Goal: Task Accomplishment & Management: Complete application form

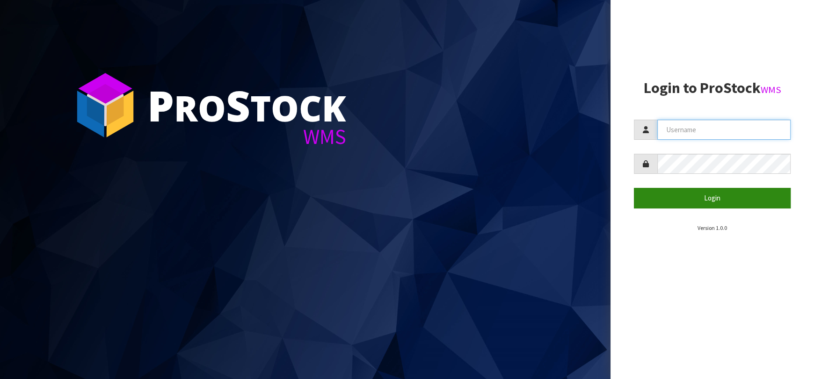
type input "[EMAIL_ADDRESS][DOMAIN_NAME]"
click at [654, 201] on button "Login" at bounding box center [712, 198] width 157 height 20
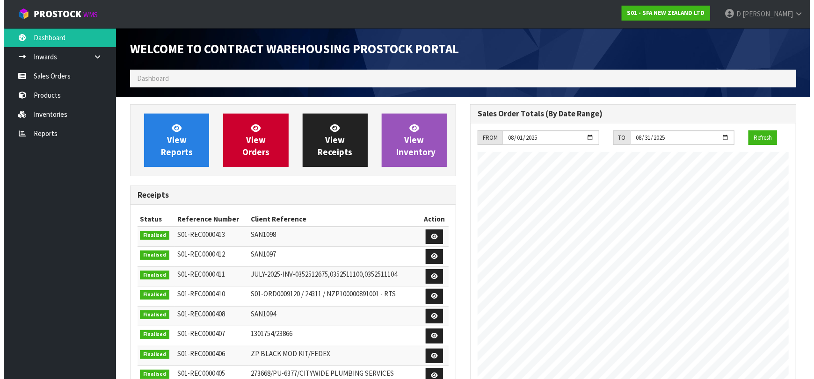
scroll to position [518, 340]
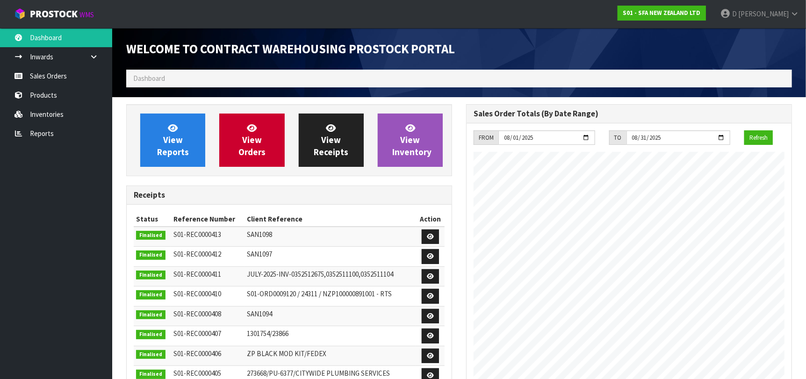
click at [258, 168] on div "View Reports View Orders View Receipts View Inventory" at bounding box center [289, 140] width 326 height 72
click at [223, 152] on link "View Orders" at bounding box center [251, 140] width 65 height 53
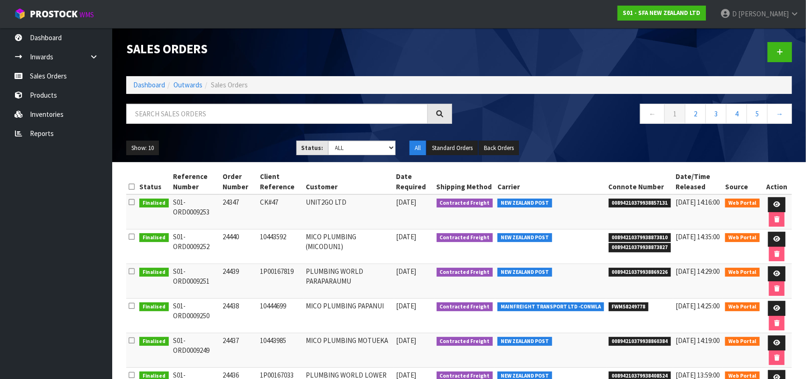
click at [792, 52] on div at bounding box center [629, 52] width 340 height 48
click at [775, 42] on link at bounding box center [780, 52] width 24 height 20
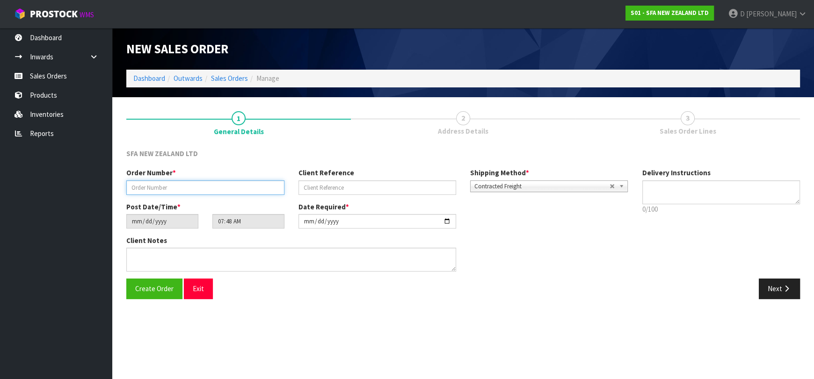
click at [213, 191] on input "text" at bounding box center [205, 188] width 158 height 15
type input "24442"
type input "74153"
click at [781, 281] on button "Next" at bounding box center [779, 289] width 41 height 20
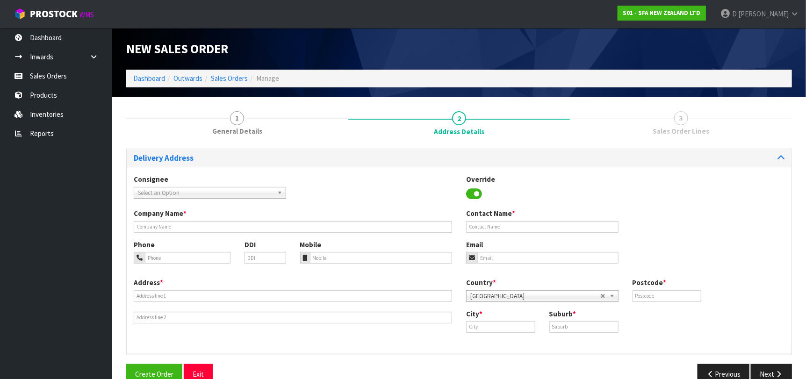
click at [184, 189] on span "Select an Option" at bounding box center [206, 193] width 136 height 11
type input "CITYRIVE"
type input "CITYWIDE PLUMBING SERVICES"
type input "GROUND FLOOR [STREET_ADDRESS]"
type input "0632"
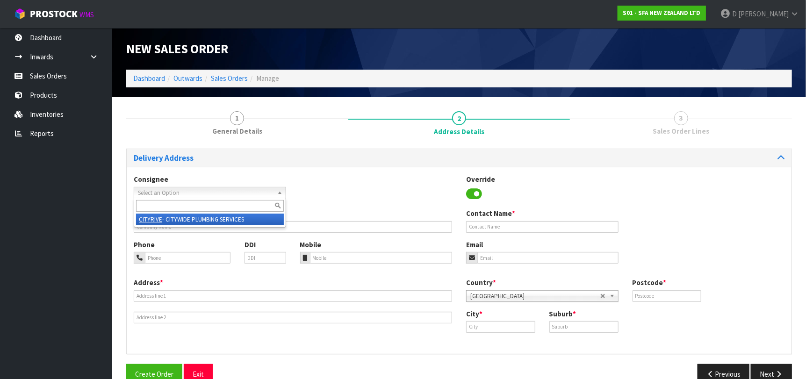
type input "[GEOGRAPHIC_DATA]"
type input "ROSEDALE"
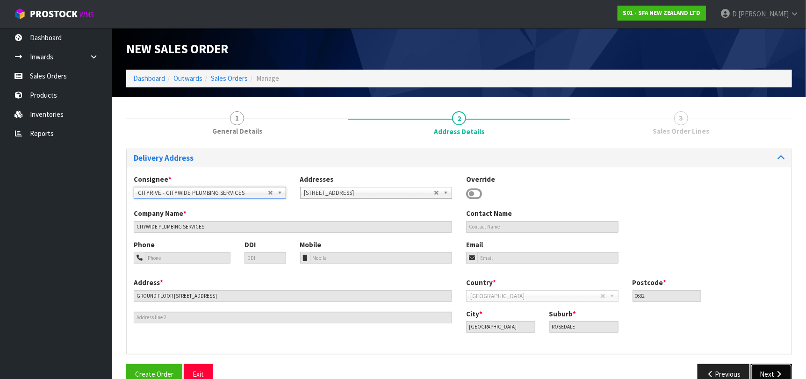
drag, startPoint x: 765, startPoint y: 375, endPoint x: 524, endPoint y: 305, distance: 250.3
click at [763, 371] on button "Next" at bounding box center [771, 374] width 41 height 20
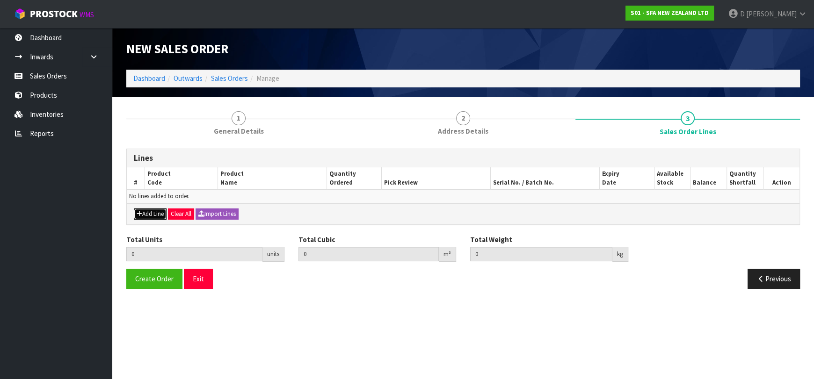
drag, startPoint x: 162, startPoint y: 213, endPoint x: 160, endPoint y: 208, distance: 5.7
click at [161, 213] on button "Add Line" at bounding box center [150, 214] width 33 height 11
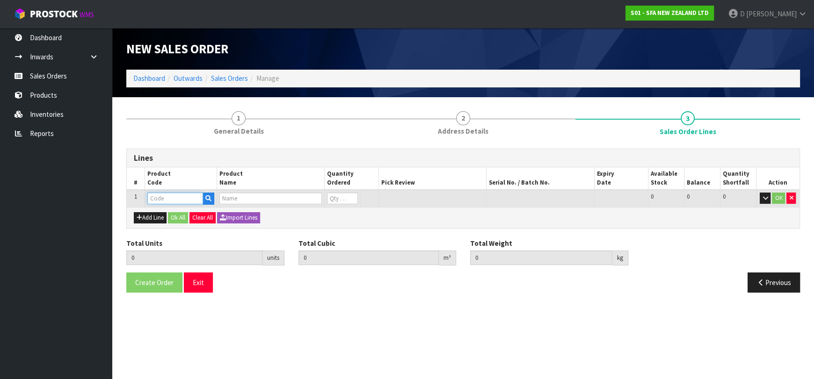
click at [158, 198] on input "text" at bounding box center [175, 199] width 56 height 12
type input "SA98"
type input "0.000000"
type input "0.000"
type input "SANIPLUS SEWAGE MACERATOR PUMP"
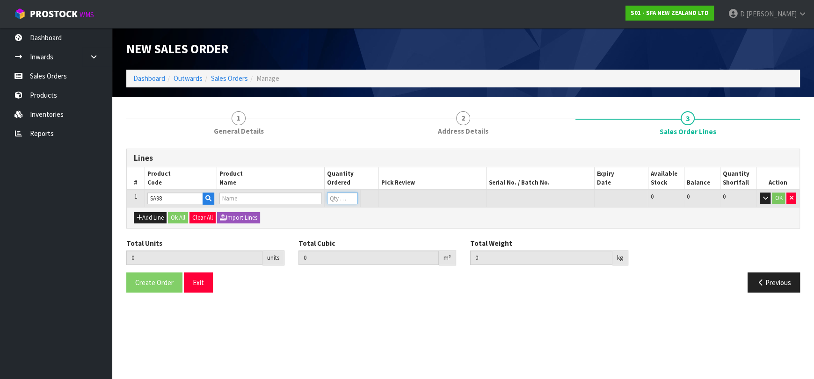
type input "0"
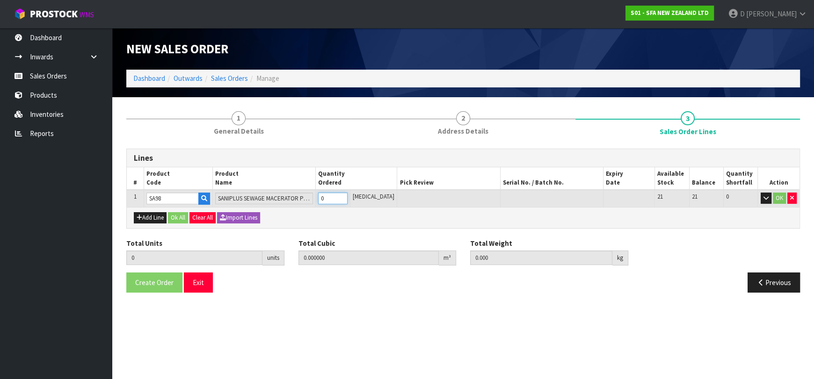
type input "1"
type input "0.04488"
type input "7.25"
type input "1"
drag, startPoint x: 177, startPoint y: 215, endPoint x: 167, endPoint y: 246, distance: 32.5
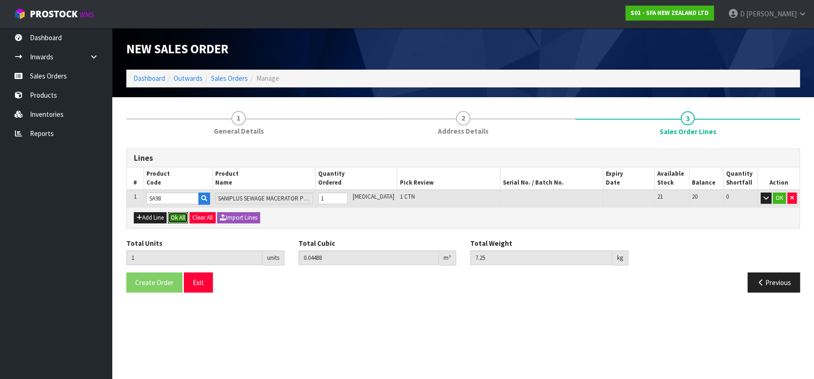
click at [178, 215] on button "Ok All" at bounding box center [178, 217] width 20 height 11
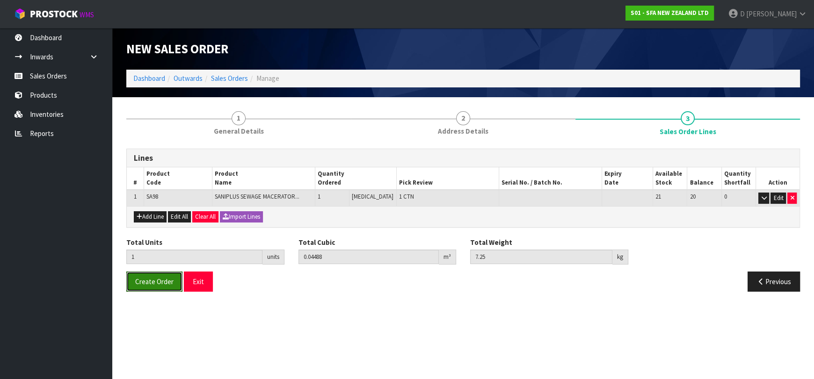
drag, startPoint x: 156, startPoint y: 273, endPoint x: 187, endPoint y: 313, distance: 51.1
click at [156, 273] on button "Create Order" at bounding box center [154, 282] width 56 height 20
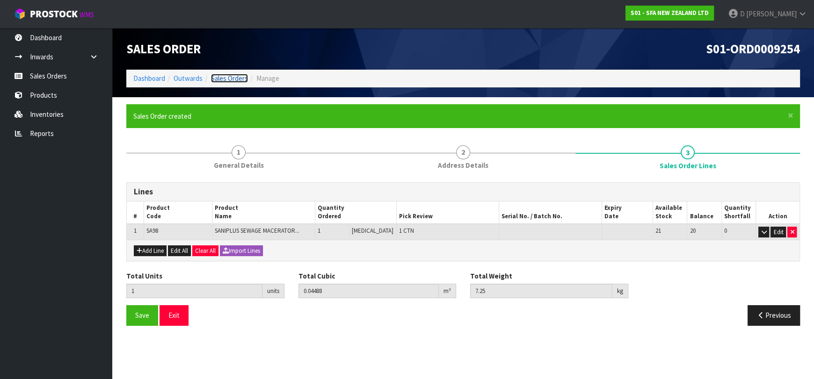
click at [238, 75] on link "Sales Orders" at bounding box center [229, 78] width 37 height 9
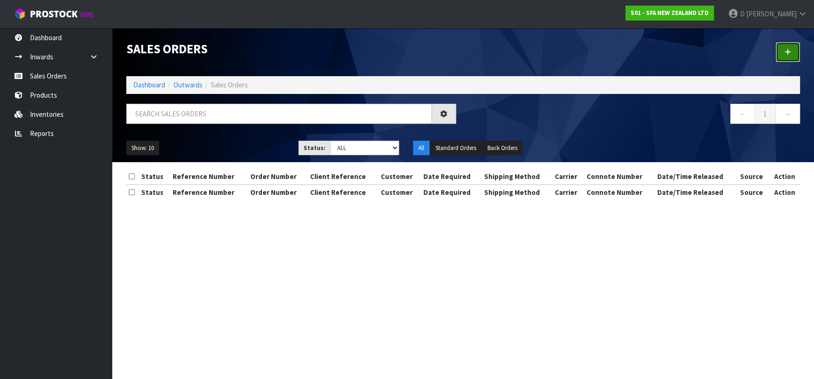
click at [785, 60] on link at bounding box center [788, 52] width 24 height 20
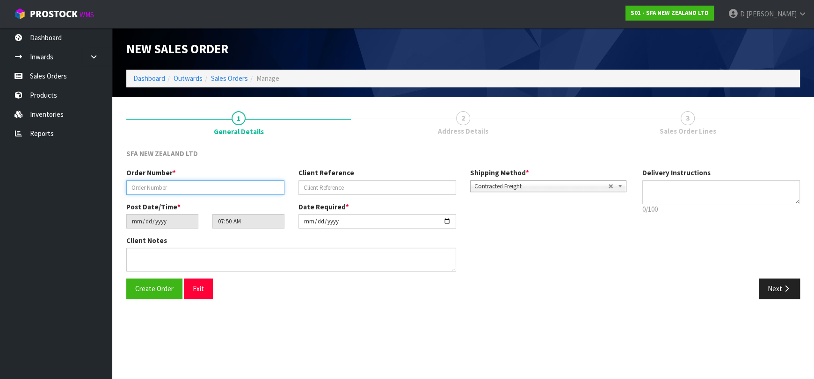
click at [172, 189] on input "text" at bounding box center [205, 188] width 158 height 15
type input "24443"
paste input "10445027"
type input "10445027"
click at [794, 285] on button "Next" at bounding box center [779, 289] width 41 height 20
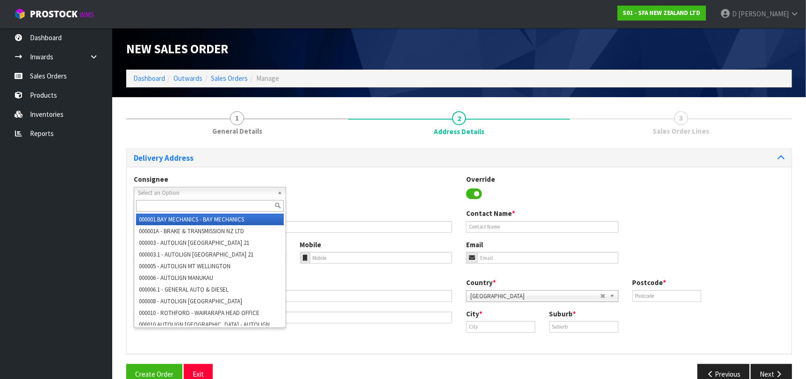
click at [254, 192] on span "Select an Option" at bounding box center [206, 193] width 136 height 11
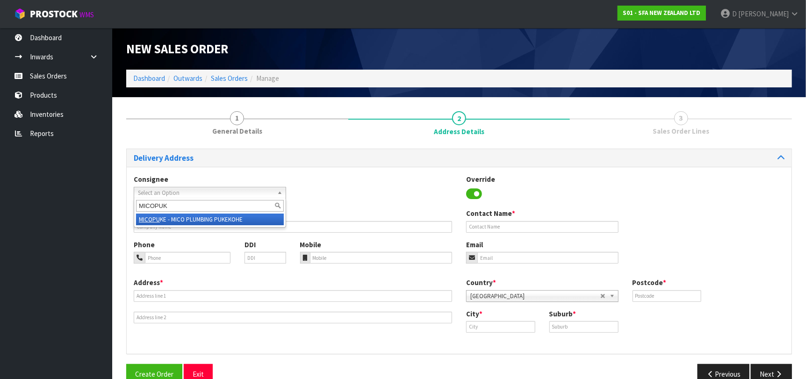
type input "MICOPUKE"
type input "MICO PLUMBING PUKEKOHE"
type input "THE ZONE 28 SUBWAY ROD"
type input "2120"
type input "PUKEKOHE"
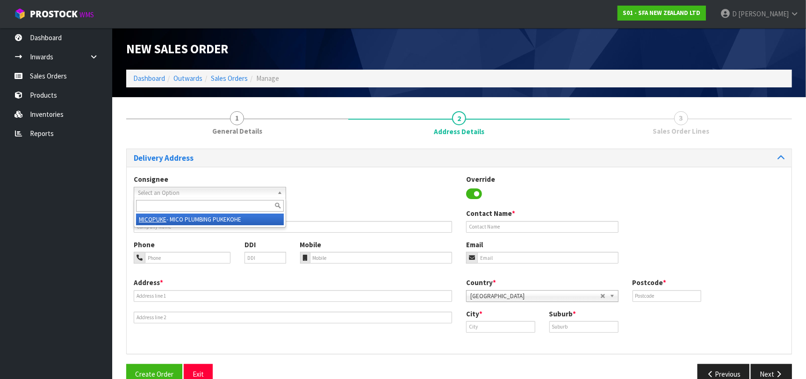
type input "PUKEKOHE"
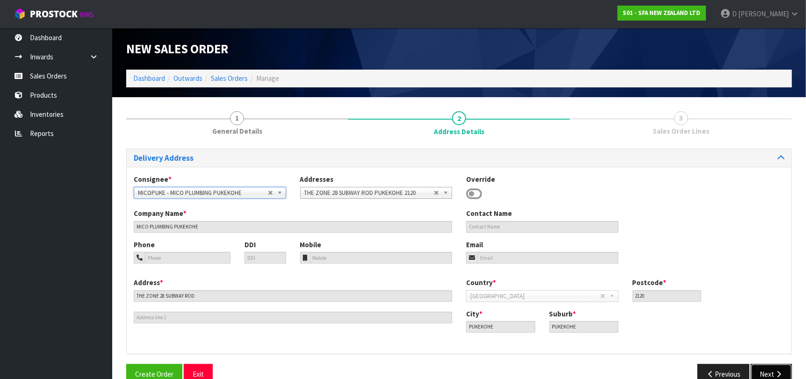
click at [782, 376] on icon "button" at bounding box center [779, 374] width 9 height 7
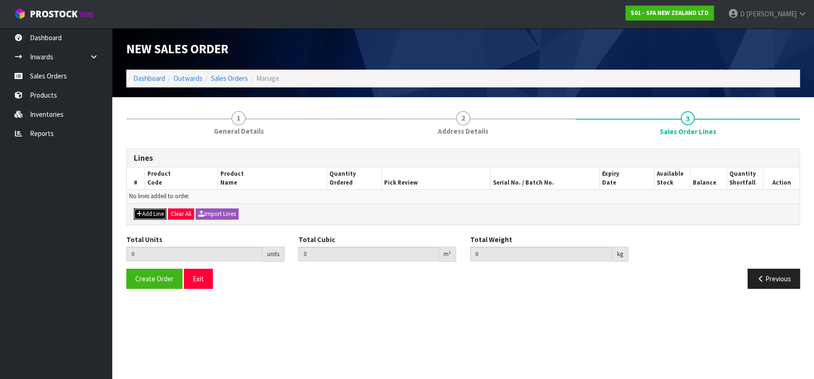
drag, startPoint x: 144, startPoint y: 213, endPoint x: 149, endPoint y: 208, distance: 7.0
click at [145, 213] on button "Add Line" at bounding box center [150, 214] width 33 height 11
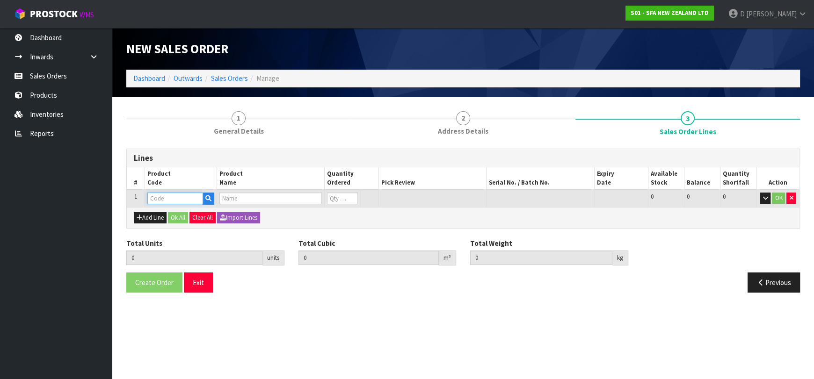
click at [155, 199] on input "text" at bounding box center [175, 199] width 56 height 12
type input "SA101"
click at [155, 199] on input "text" at bounding box center [175, 199] width 56 height 12
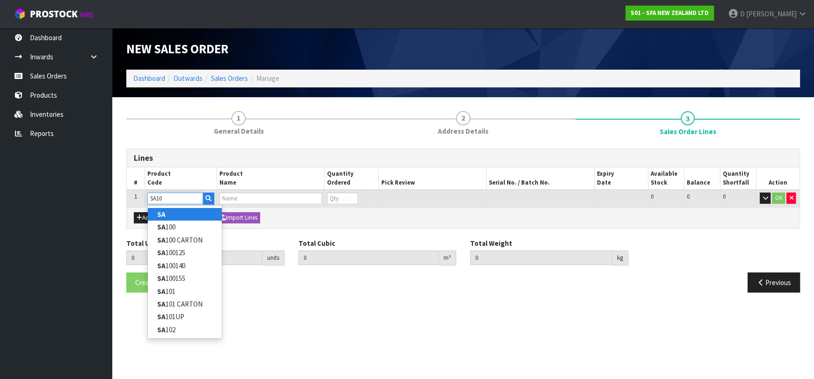
type input "SA101"
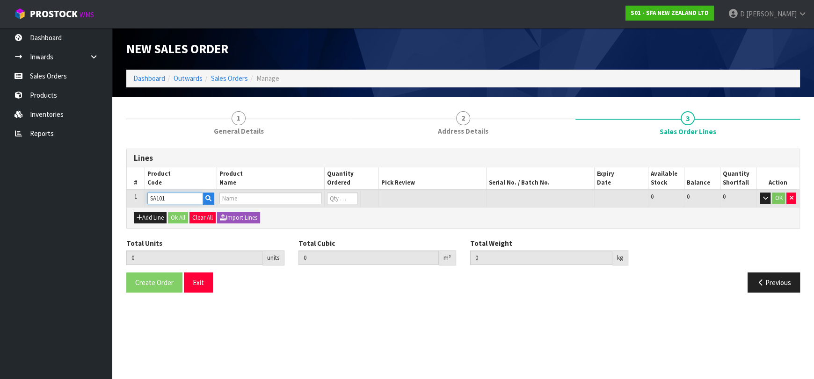
type input "0.000000"
type input "0.000"
type input "SA101 SANISPEED SMALL BORE"
type input "0"
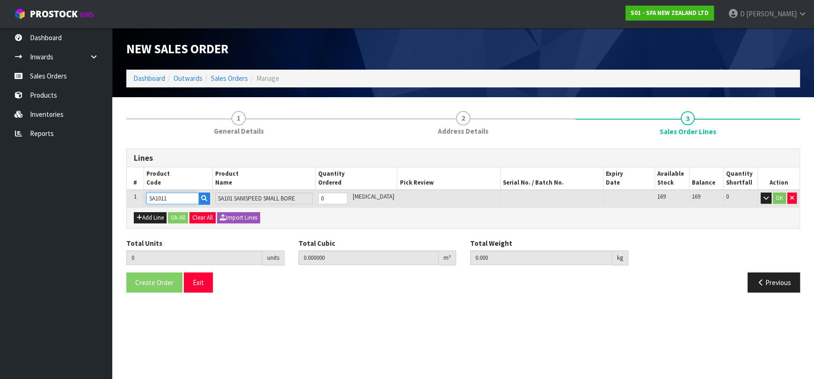
type input "SA1011"
type input "0"
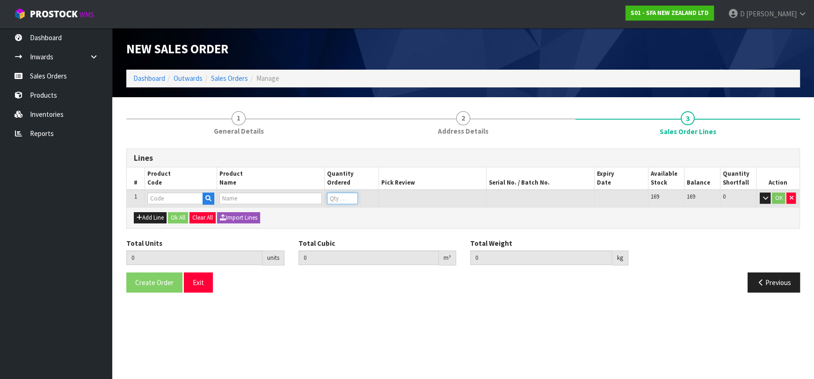
type input "1"
click at [156, 199] on input "text" at bounding box center [175, 199] width 56 height 12
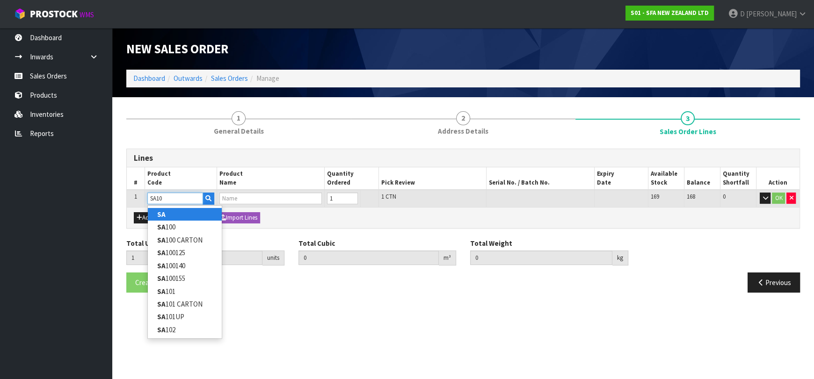
type input "SA101"
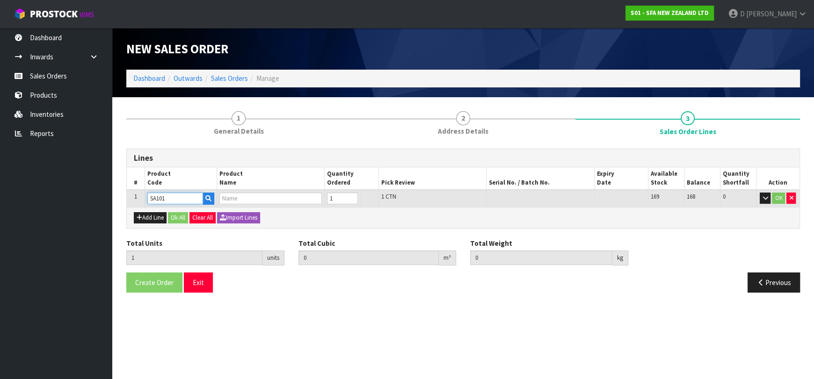
type input "0.031488"
type input "6.65"
type input "SA101 SANISPEED SMALL BORE"
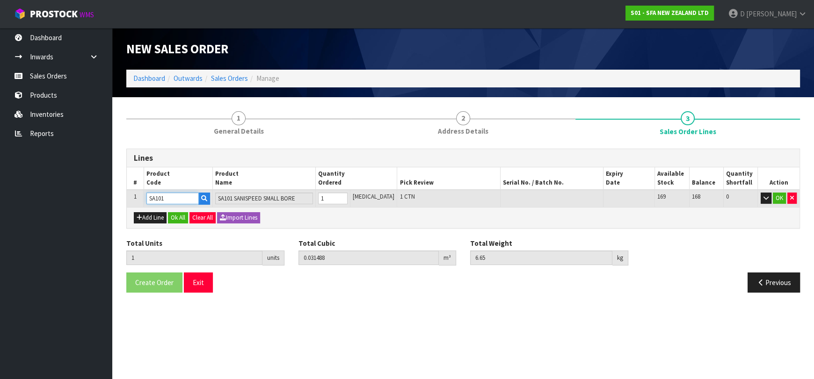
type input "SA101"
click at [178, 220] on button "Ok All" at bounding box center [178, 217] width 20 height 11
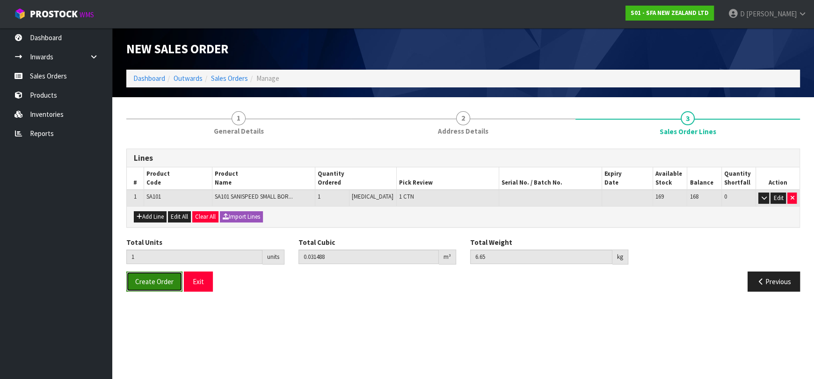
click at [163, 276] on button "Create Order" at bounding box center [154, 282] width 56 height 20
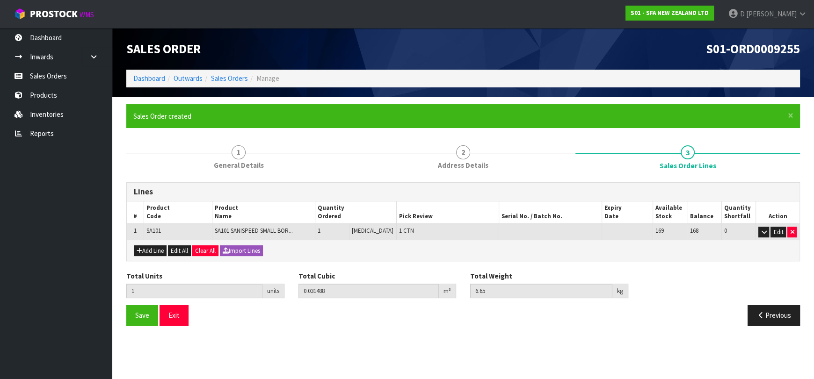
click at [536, 102] on section "× Close Sales Order created 1 General Details 2 Address Details 3 Sales Order L…" at bounding box center [463, 218] width 702 height 243
click at [252, 345] on section "Edit Sales Order S01-ORD0009255 Dashboard Outwards Sales Orders Manage Sales Or…" at bounding box center [407, 189] width 814 height 379
click at [256, 376] on section "Edit Sales Order S01-ORD0009255 Dashboard Outwards Sales Orders Manage Sales Or…" at bounding box center [407, 189] width 814 height 379
click at [80, 225] on ul "Dashboard Inwards Purchase Orders Receipts Sales Orders Products Inventories Re…" at bounding box center [56, 203] width 112 height 351
click at [234, 80] on link "Sales Orders" at bounding box center [229, 78] width 37 height 9
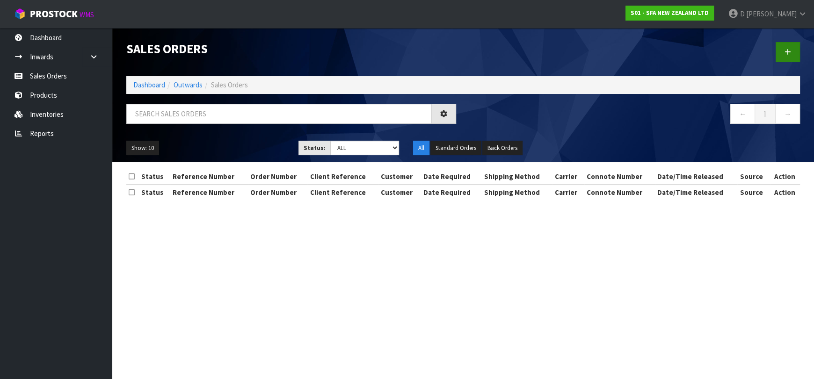
drag, startPoint x: 774, startPoint y: 50, endPoint x: 786, endPoint y: 53, distance: 12.1
click at [777, 50] on div at bounding box center [635, 52] width 344 height 48
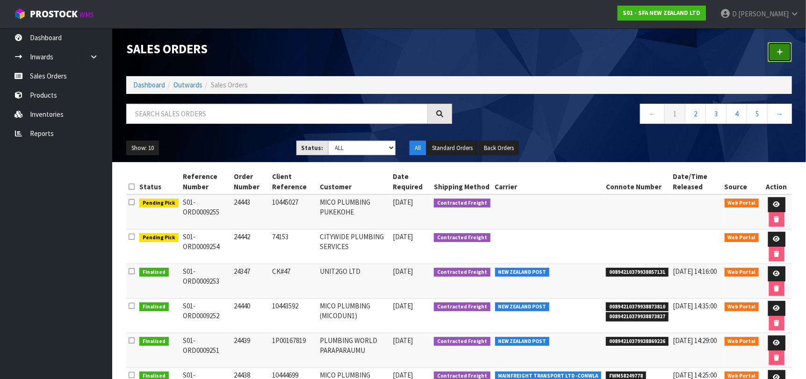
click at [786, 53] on link at bounding box center [780, 52] width 24 height 20
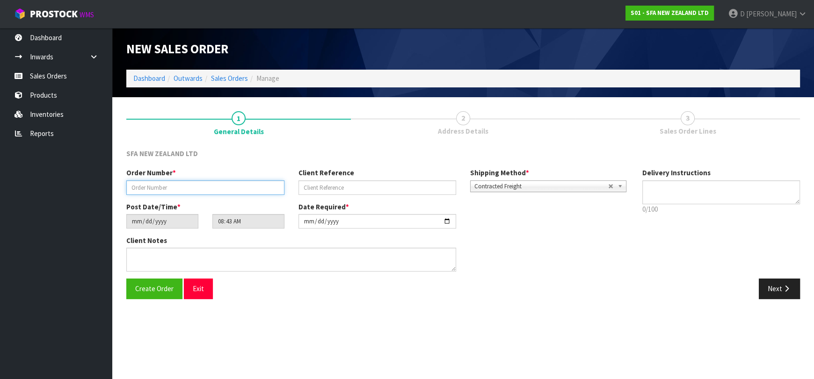
click at [254, 193] on input "text" at bounding box center [205, 188] width 158 height 15
type input "24445"
paste input "2591993"
type input "2591993"
click at [775, 278] on div "Order Number * 24445 Client Reference 2591993 Shipping Method * Pickup Contract…" at bounding box center [463, 223] width 688 height 111
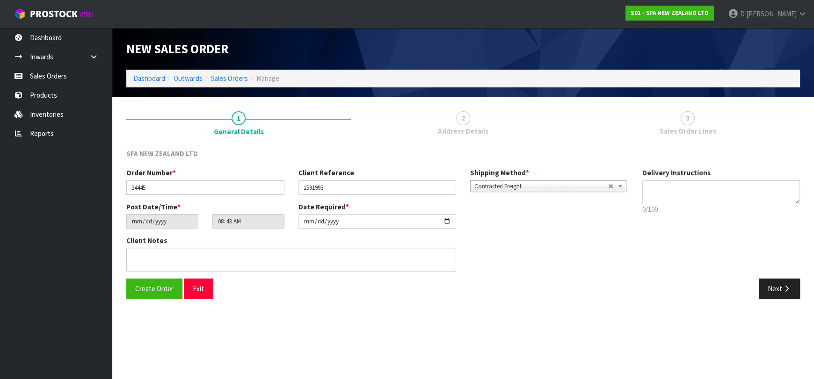
click at [760, 276] on div "Order Number * 24445 Client Reference 2591993 Shipping Method * Pickup Contract…" at bounding box center [463, 223] width 688 height 111
click at [780, 286] on button "Next" at bounding box center [779, 289] width 41 height 20
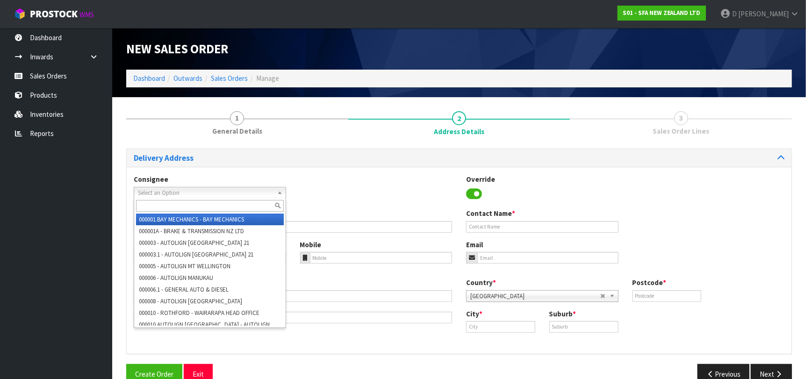
click at [197, 191] on span "Select an Option" at bounding box center [206, 193] width 136 height 11
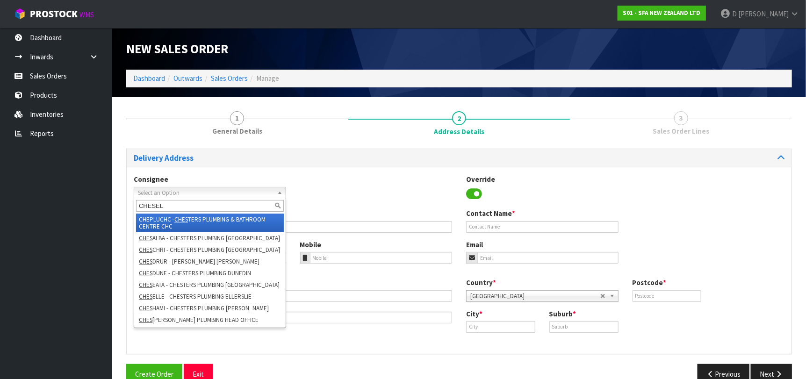
type input "CHESELL"
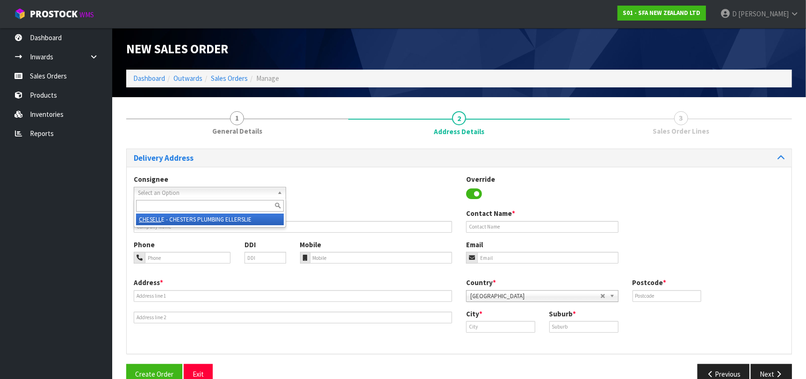
type input "CHESTERS PLUMBING ELLERSLIE"
type input "[STREET_ADDRESS]"
type input "1051"
type input "[GEOGRAPHIC_DATA]"
type input "ELLERSLIE"
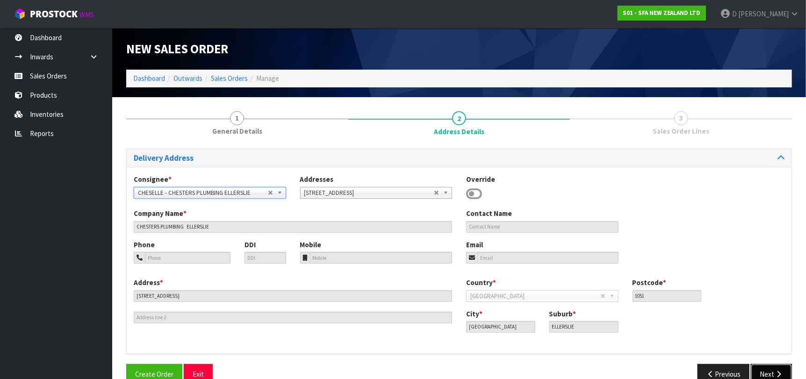
click at [769, 366] on button "Next" at bounding box center [771, 374] width 41 height 20
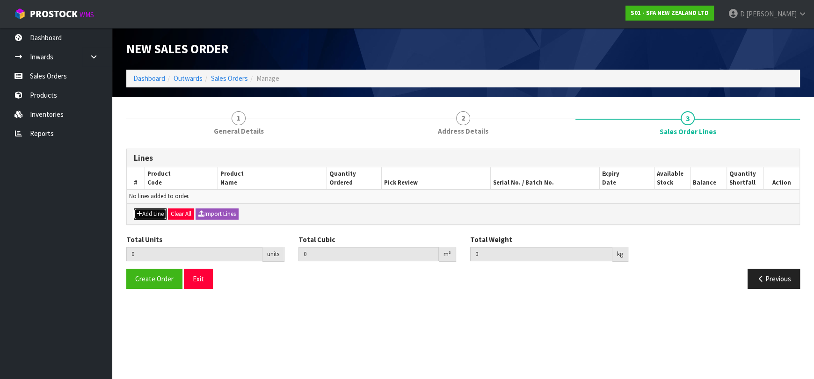
click at [161, 214] on button "Add Line" at bounding box center [150, 214] width 33 height 11
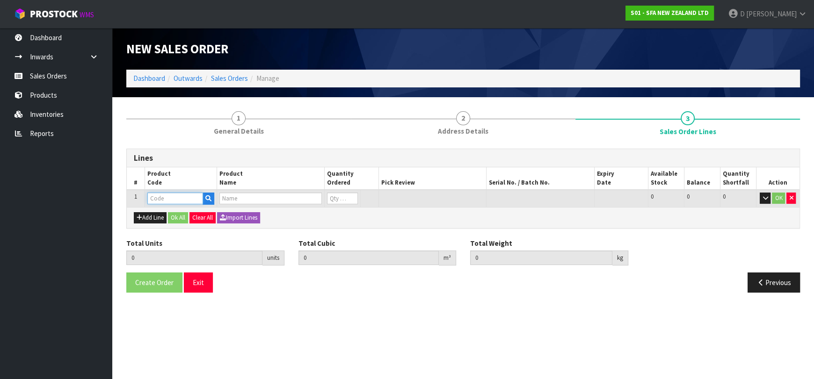
click at [163, 202] on input "text" at bounding box center [175, 199] width 56 height 12
type input "COM30084QP"
type input "0.000000"
type input "0.000"
type input "VALVE 20MM M/M NYLON PULSE LATCHING W/QP"
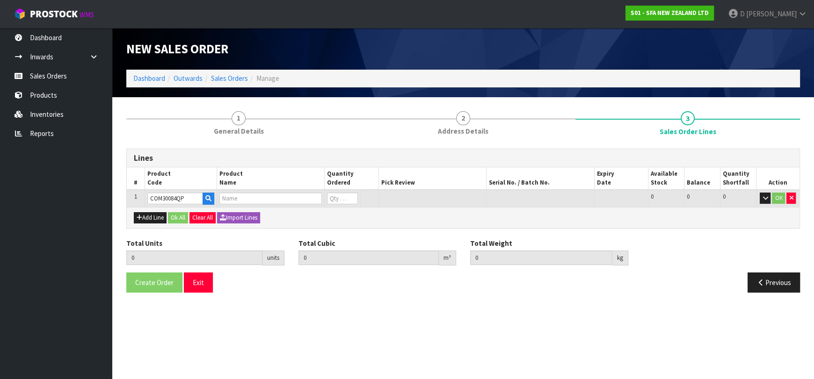
type input "0"
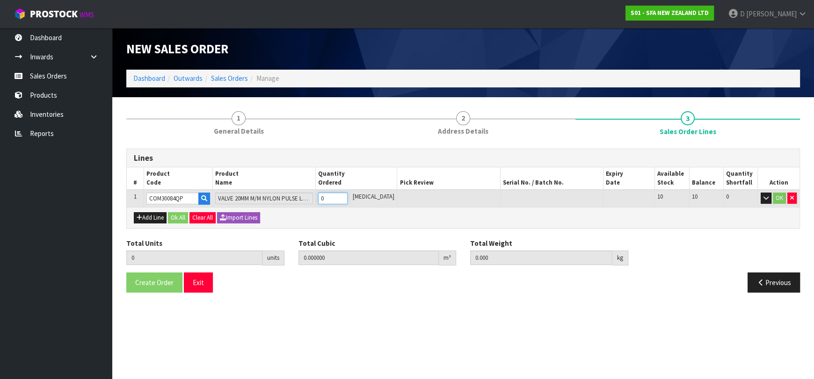
type input "1"
type input "0.00245"
type input "0.25"
type input "1"
click at [139, 213] on button "Add Line" at bounding box center [150, 217] width 33 height 11
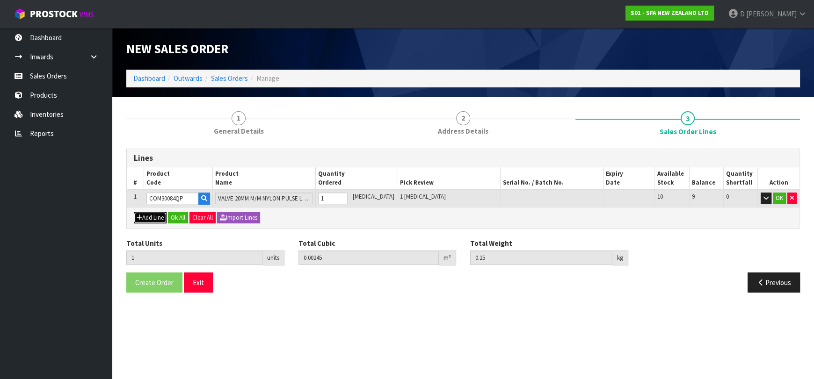
type input "0"
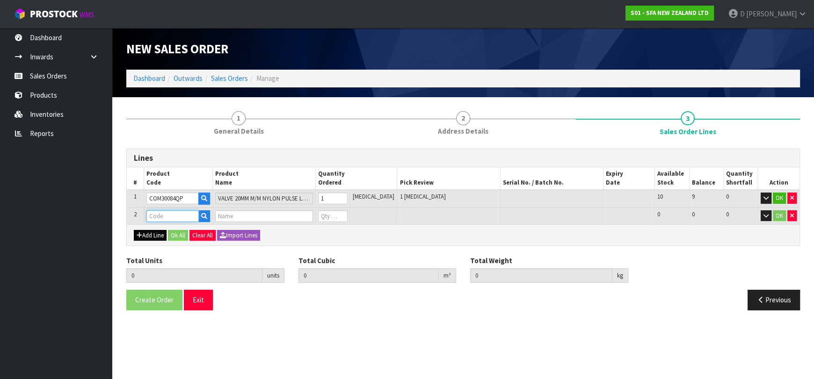
click at [154, 216] on input "text" at bounding box center [172, 217] width 52 height 12
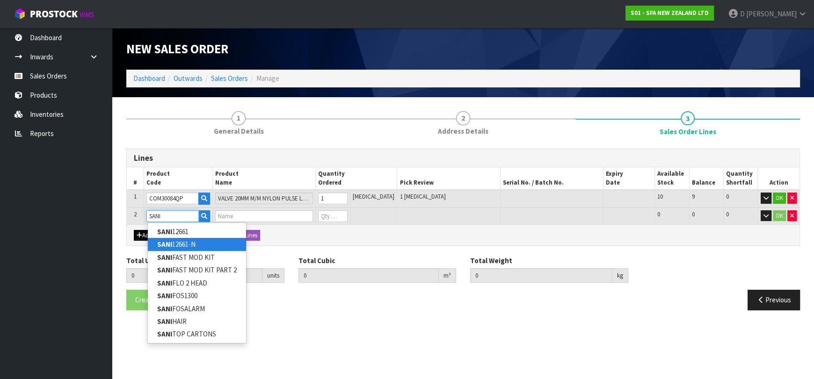
type input "SANI12661"
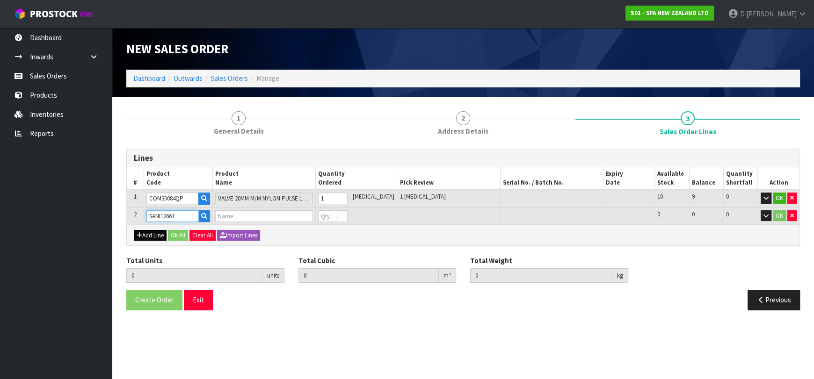
type input "1"
type input "0.00245"
type input "0.25"
type input "SANI ALARM INTERLOCK"
type input "0"
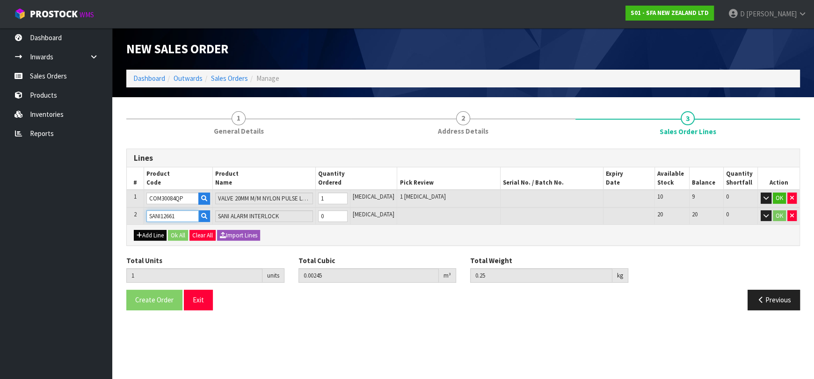
type input "SANI12661"
type input "2"
type input "0.01073"
type input "1.85"
type input "1"
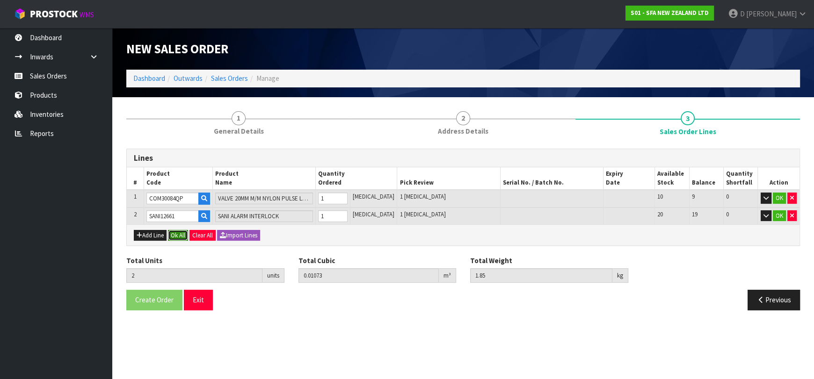
click at [179, 236] on button "Ok All" at bounding box center [178, 235] width 20 height 11
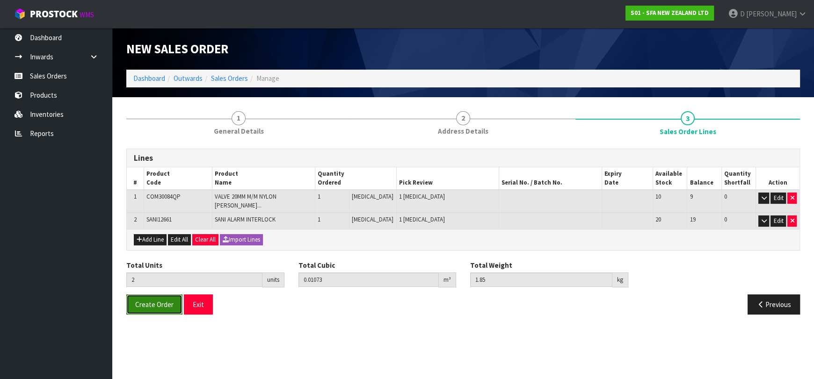
click at [171, 295] on button "Create Order" at bounding box center [154, 305] width 56 height 20
